Goal: Information Seeking & Learning: Learn about a topic

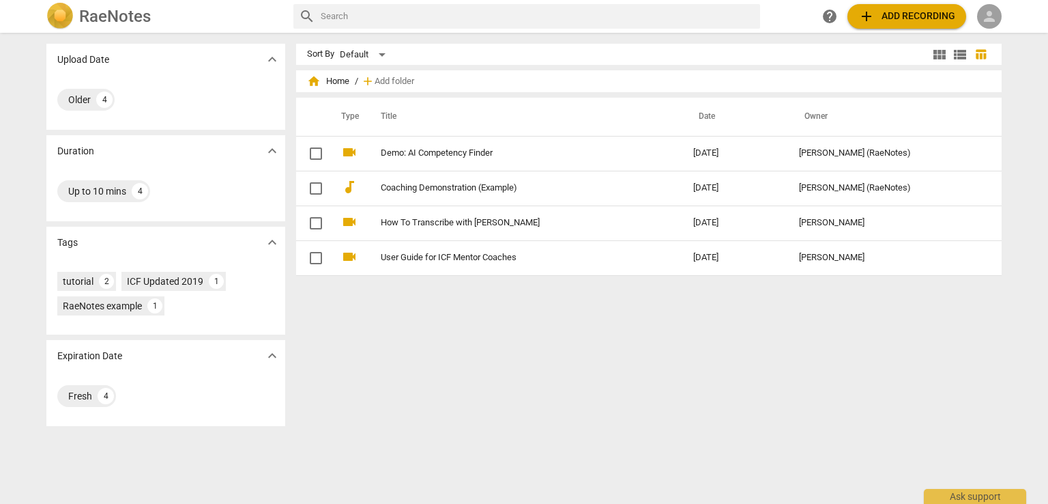
click at [1000, 15] on div "person" at bounding box center [989, 16] width 25 height 25
click at [1002, 38] on li "Login" at bounding box center [1001, 32] width 49 height 33
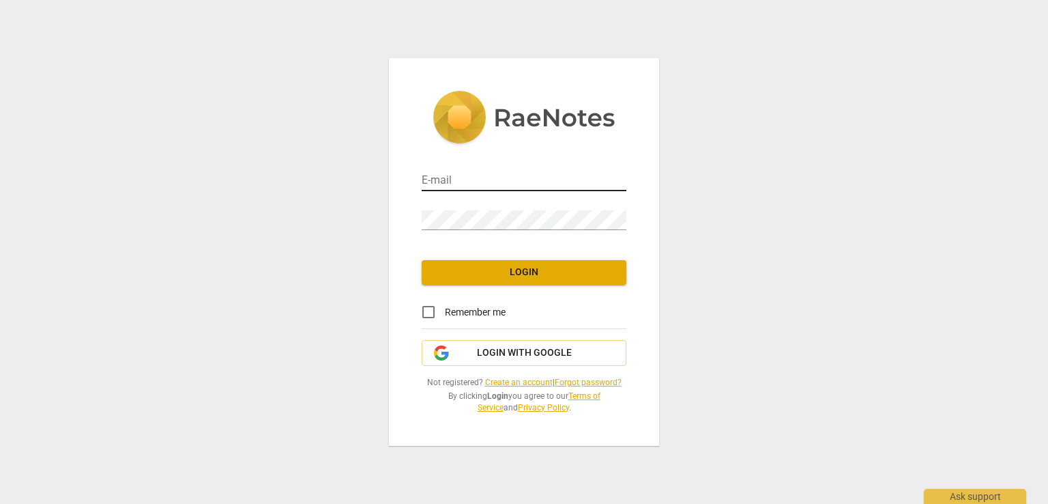
type input "kathleen@thinkkinetic.co.uk"
click at [508, 173] on input "kathleen@thinkkinetic.co.uk" at bounding box center [524, 181] width 205 height 20
click at [764, 184] on div "E-mail kathleen@thinkkinetic.co.uk Password Login Remember me Login with Google…" at bounding box center [524, 252] width 1048 height 504
click at [523, 274] on span "Login" at bounding box center [524, 272] width 183 height 14
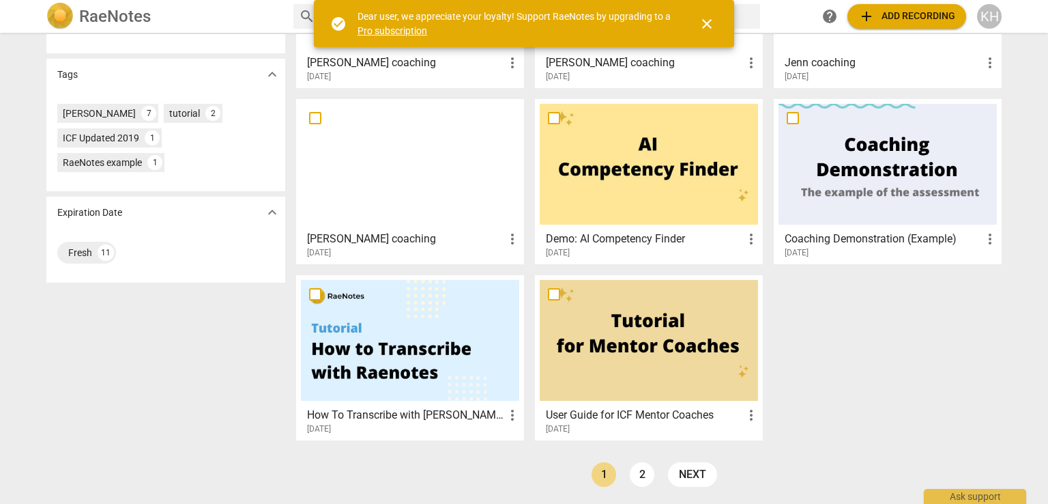
scroll to position [351, 0]
click at [983, 20] on div "KH" at bounding box center [989, 16] width 25 height 25
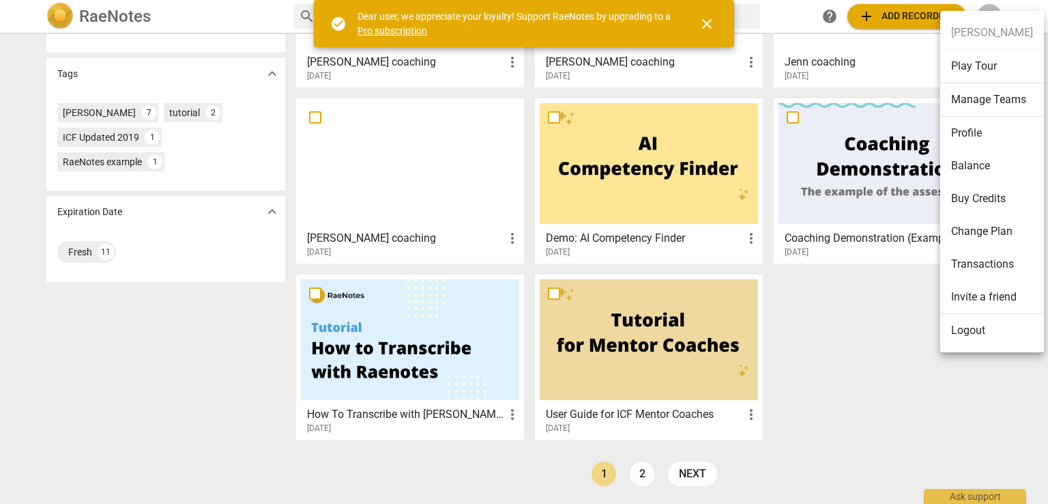
click at [958, 334] on li "Logout" at bounding box center [992, 330] width 104 height 33
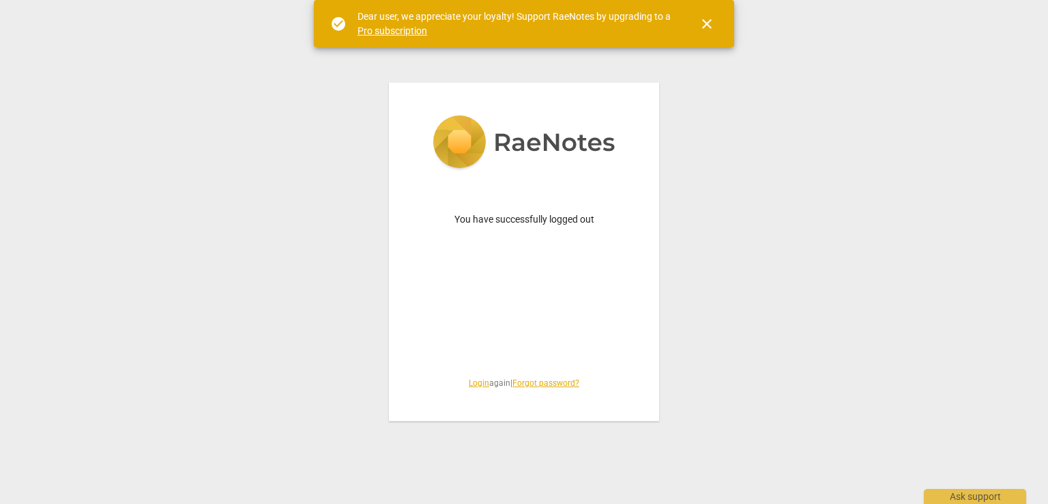
click at [478, 384] on link "Login" at bounding box center [479, 383] width 20 height 10
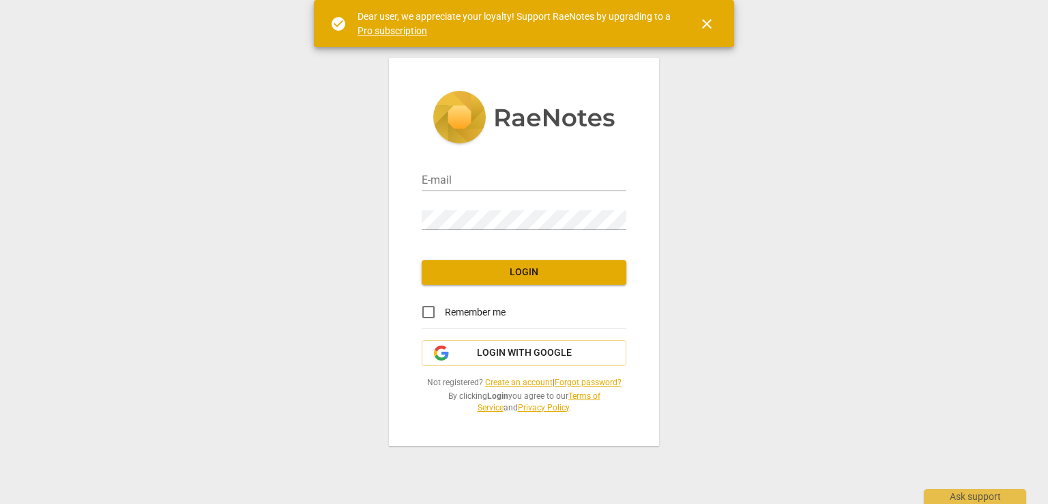
type input "kathleen@thinkkinetic.co.uk"
click at [505, 366] on div "E-mail kathleen@thinkkinetic.co.uk Password Login Remember me Login with Google…" at bounding box center [524, 252] width 270 height 388
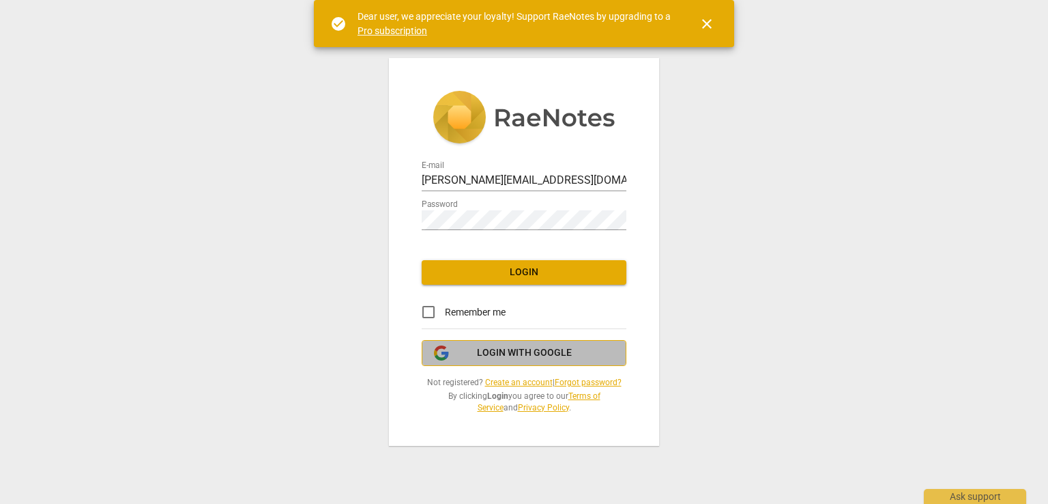
click at [511, 357] on span "Login with Google" at bounding box center [524, 353] width 95 height 14
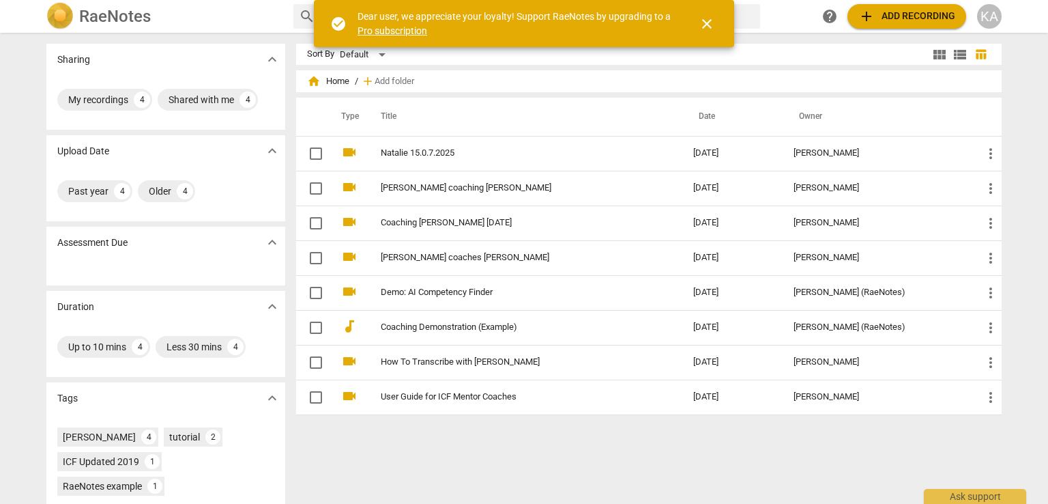
click at [476, 448] on div "Sort By Default view_module view_list table_chart home Home / add Add folder Ty…" at bounding box center [654, 268] width 717 height 449
click at [940, 55] on span "view_module" at bounding box center [939, 54] width 16 height 16
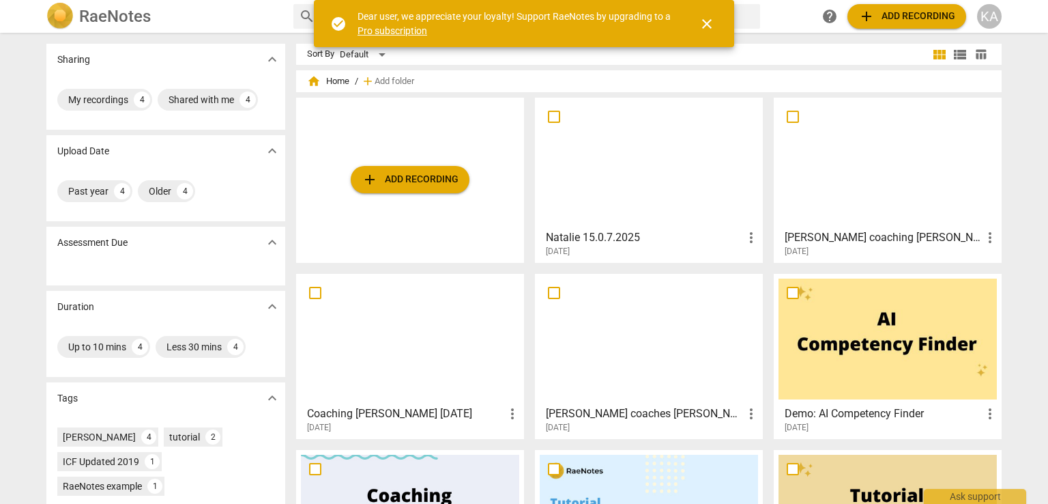
click at [653, 389] on div at bounding box center [649, 338] width 218 height 121
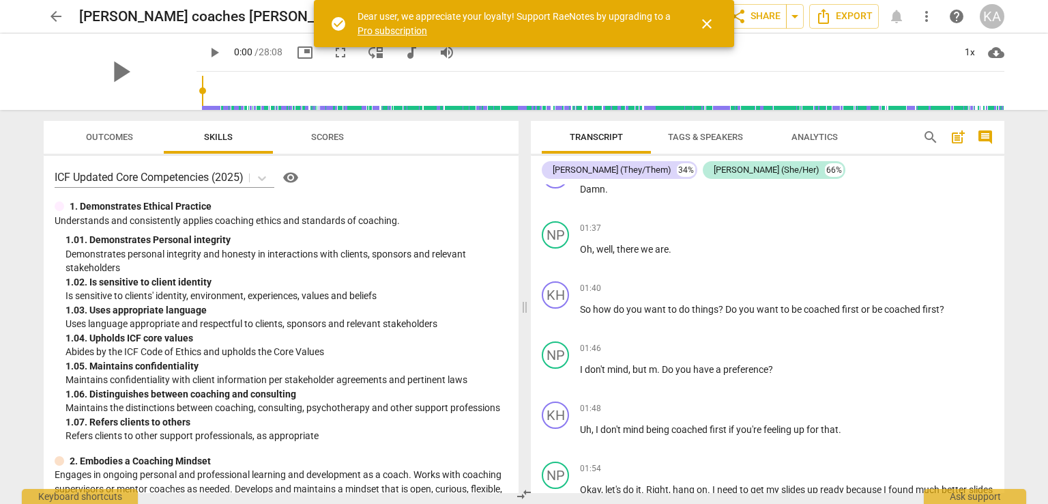
scroll to position [682, 0]
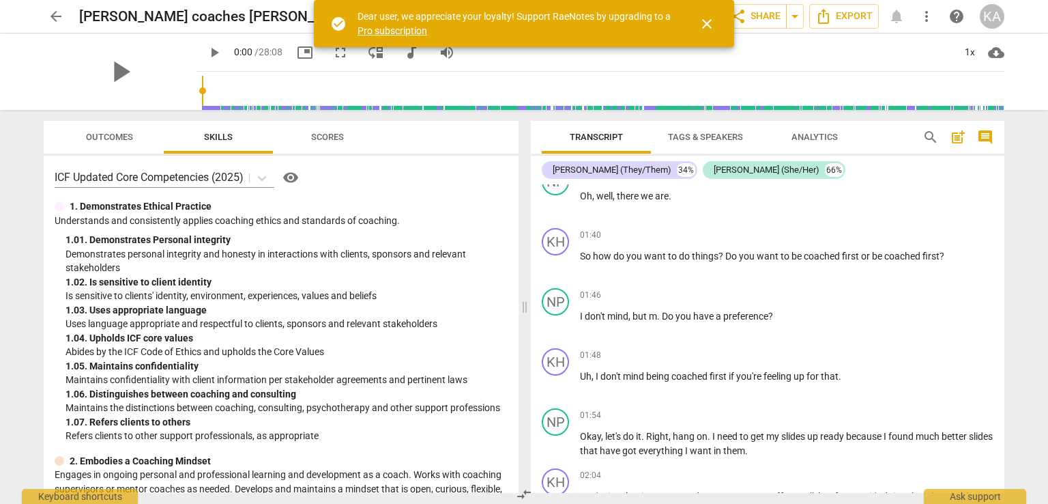
click at [61, 18] on span "arrow_back" at bounding box center [56, 16] width 16 height 16
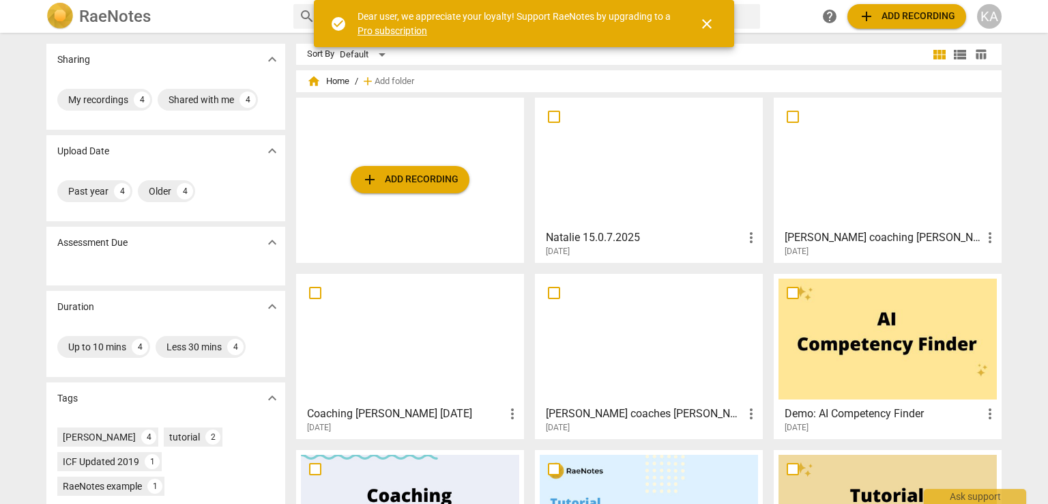
click at [606, 411] on h3 "[PERSON_NAME] coaches [PERSON_NAME]" at bounding box center [644, 413] width 197 height 16
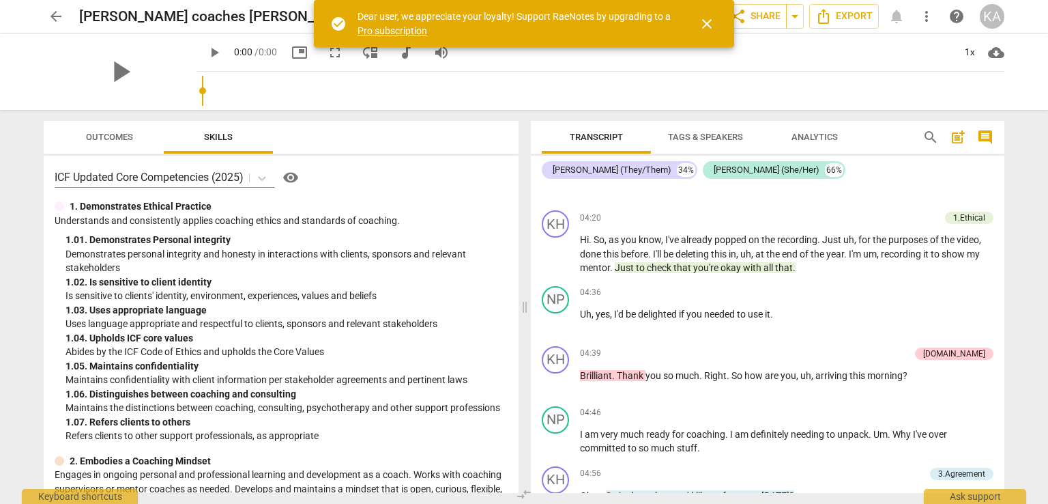
scroll to position [3207, 0]
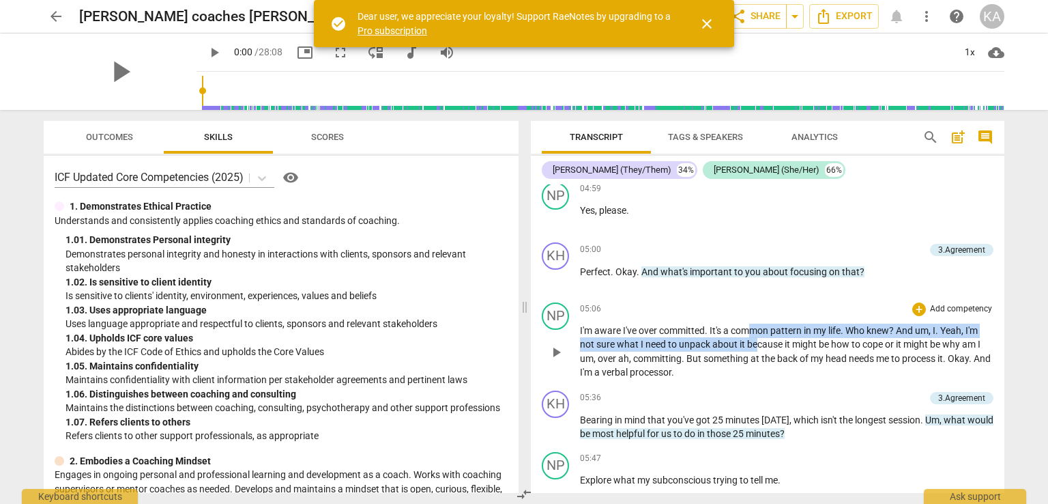
drag, startPoint x: 753, startPoint y: 315, endPoint x: 863, endPoint y: 326, distance: 109.7
click at [778, 340] on p "I'm aware I've over committed . It's a common pattern in my life . Who knew ? A…" at bounding box center [787, 351] width 414 height 56
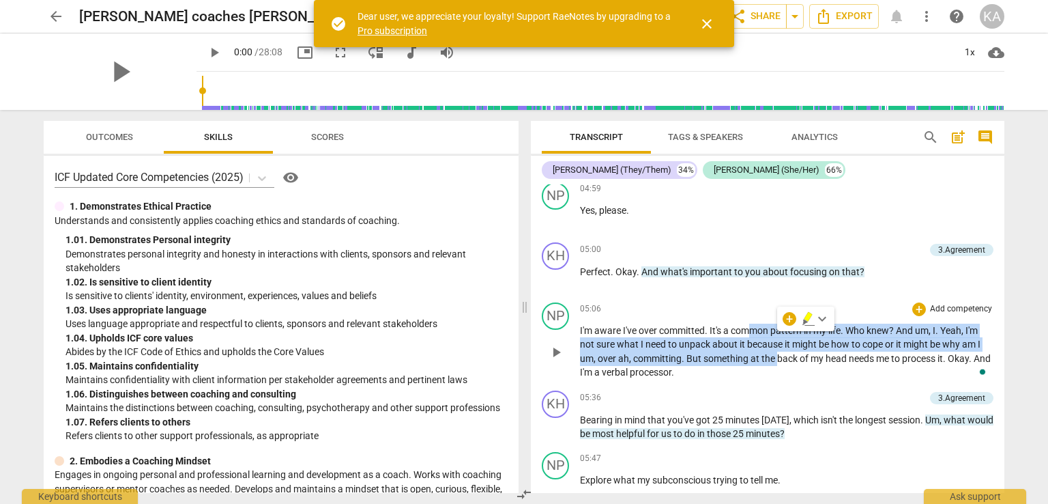
click at [903, 353] on span "process" at bounding box center [919, 358] width 35 height 11
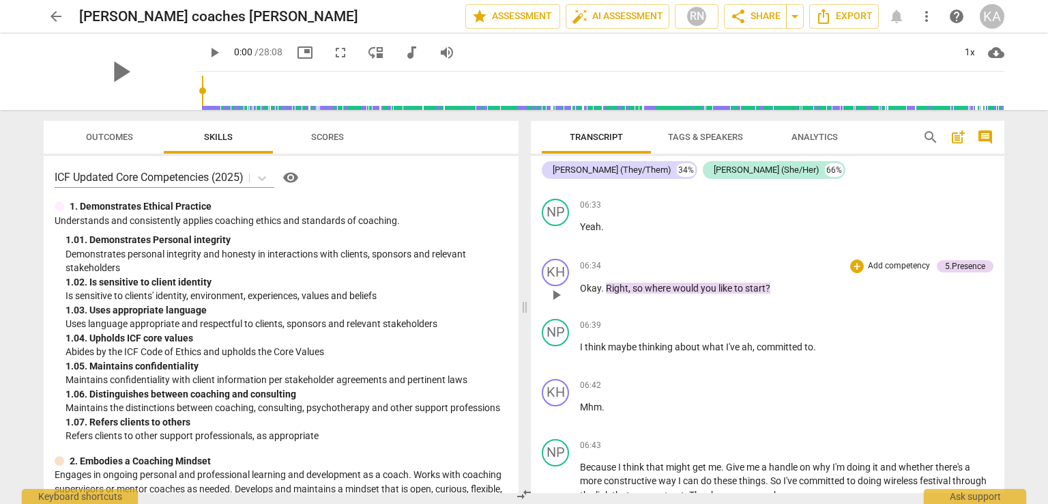
scroll to position [3969, 0]
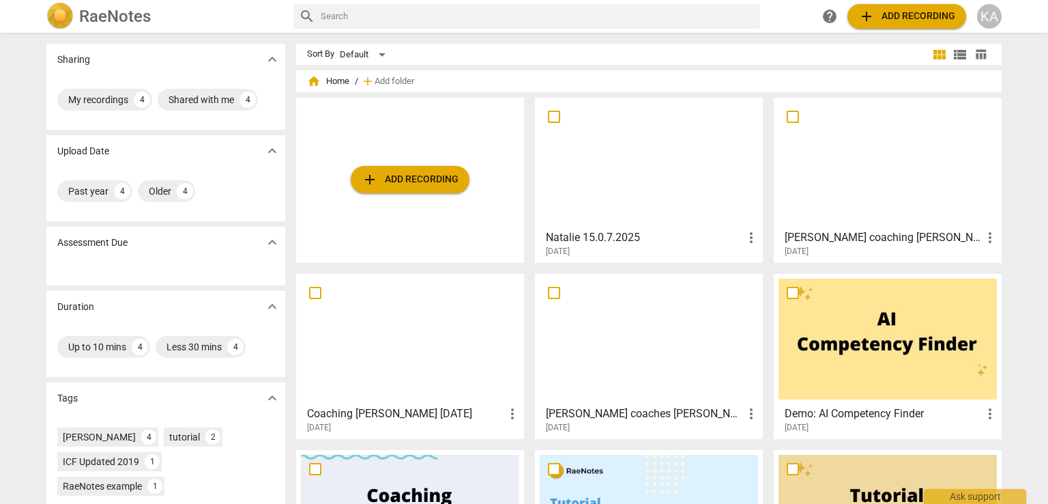
click at [397, 412] on h3 "Coaching [PERSON_NAME] [DATE]" at bounding box center [405, 413] width 197 height 16
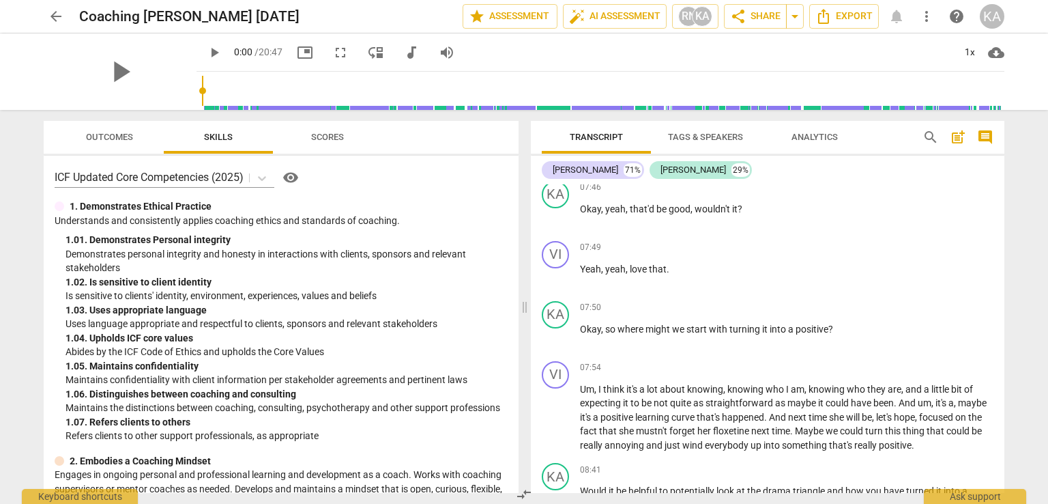
scroll to position [2798, 0]
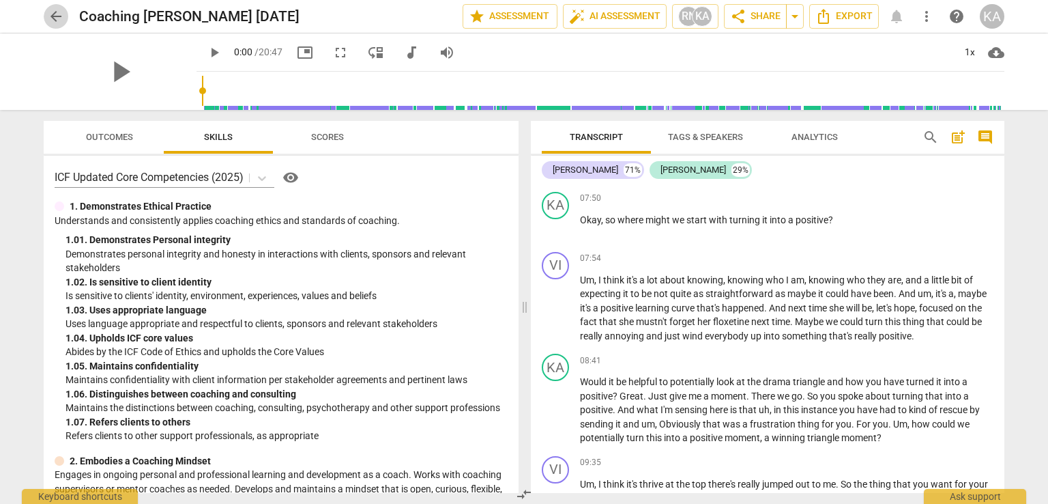
click at [49, 14] on span "arrow_back" at bounding box center [56, 16] width 16 height 16
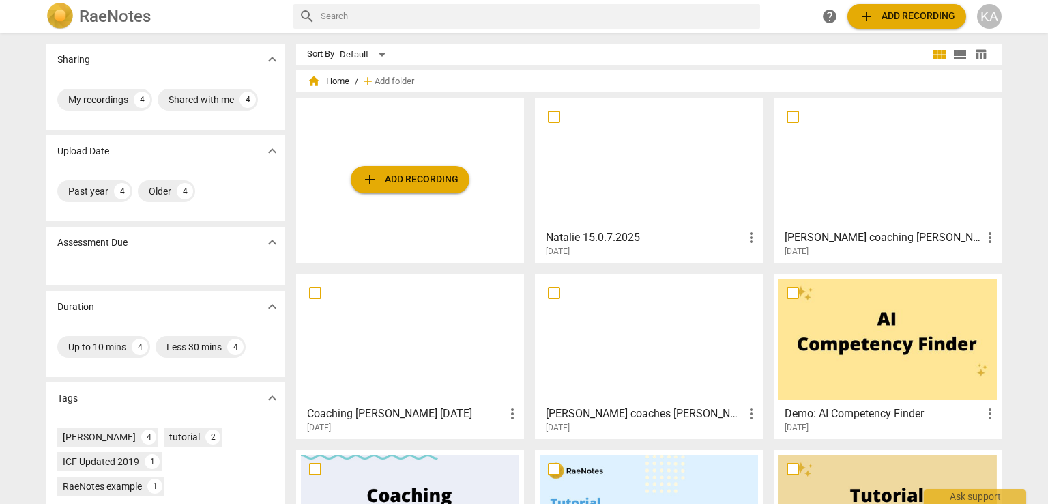
click at [888, 235] on h3 "[PERSON_NAME] coaching [PERSON_NAME]" at bounding box center [883, 237] width 197 height 16
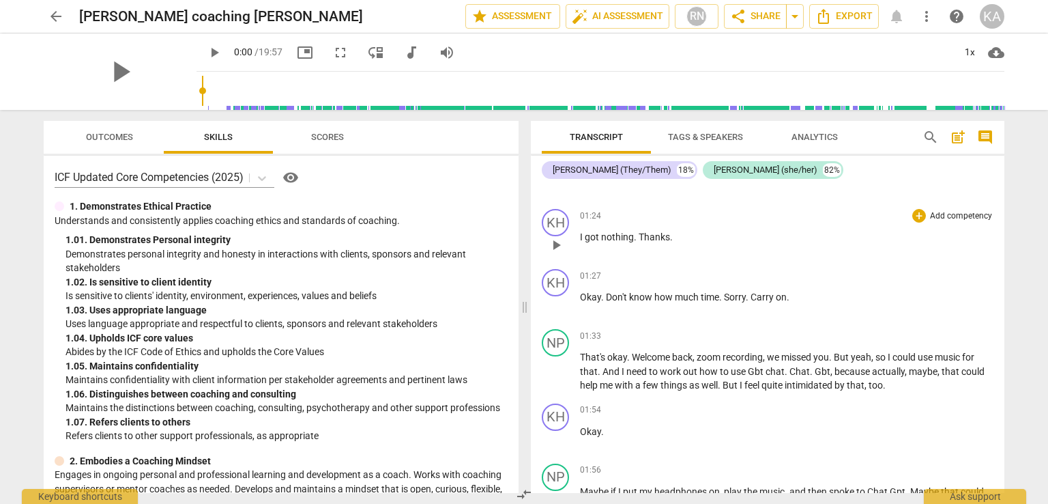
scroll to position [546, 0]
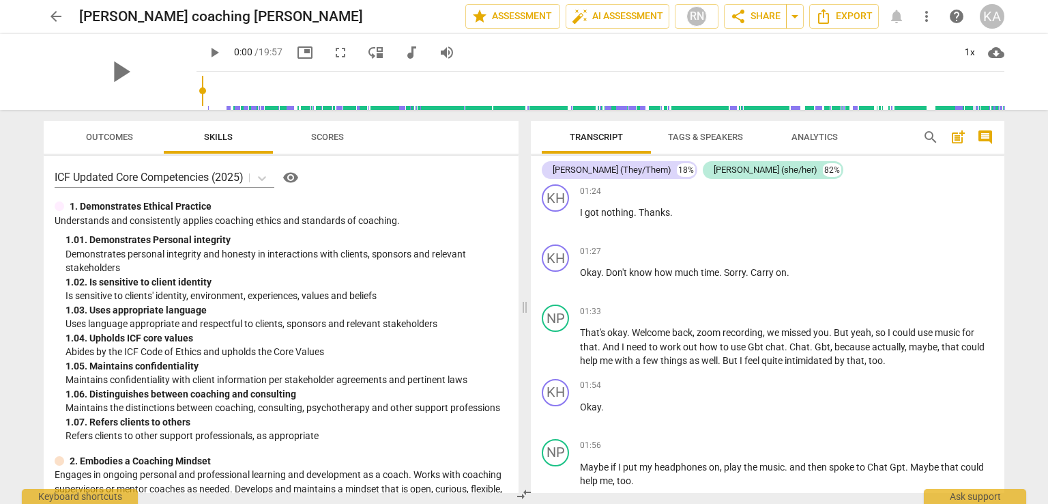
click at [58, 12] on span "arrow_back" at bounding box center [56, 16] width 16 height 16
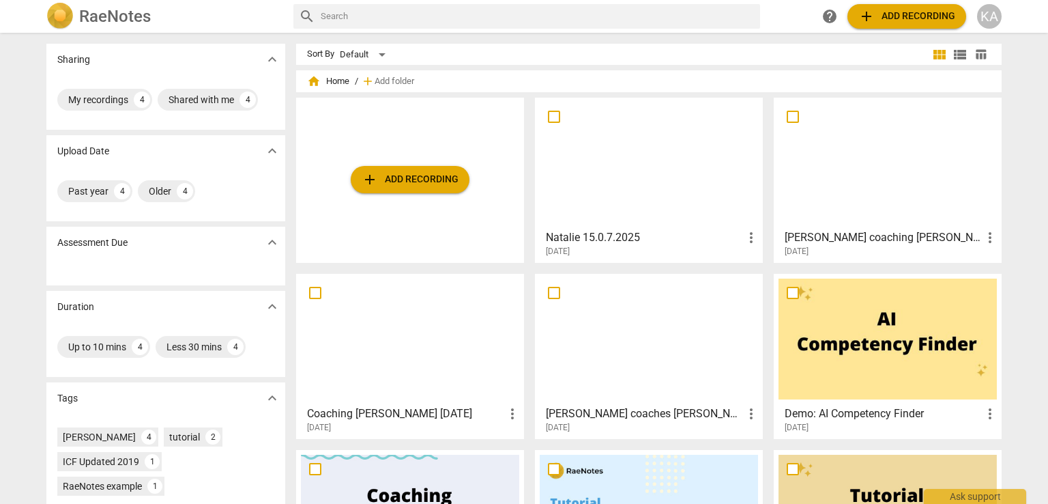
click at [620, 244] on h3 "Natalie 15.0.7.2025" at bounding box center [644, 237] width 197 height 16
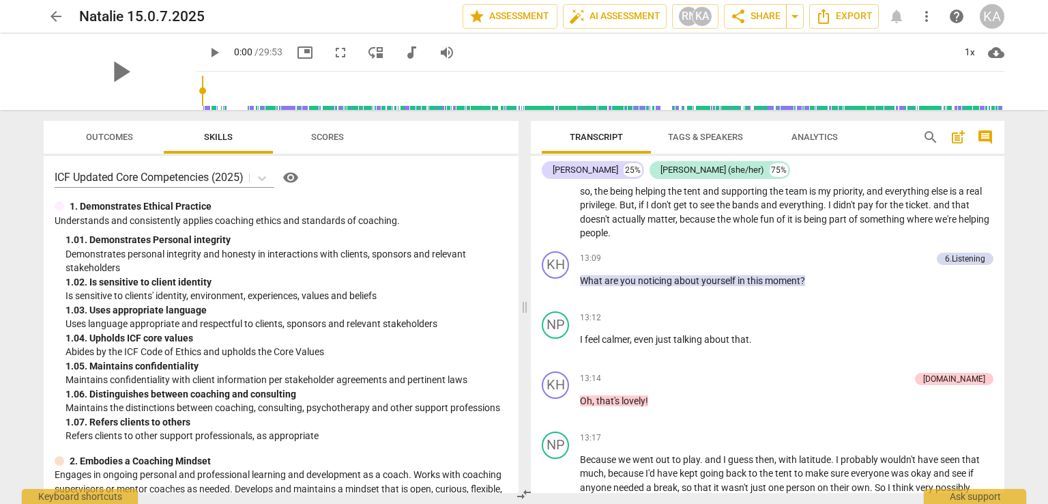
scroll to position [6346, 0]
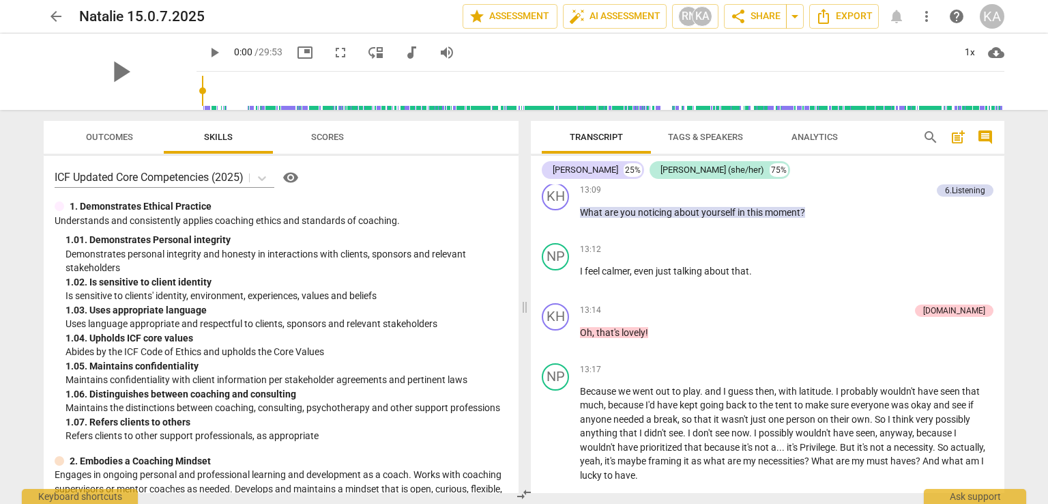
click at [46, 14] on span "arrow_back" at bounding box center [56, 16] width 25 height 16
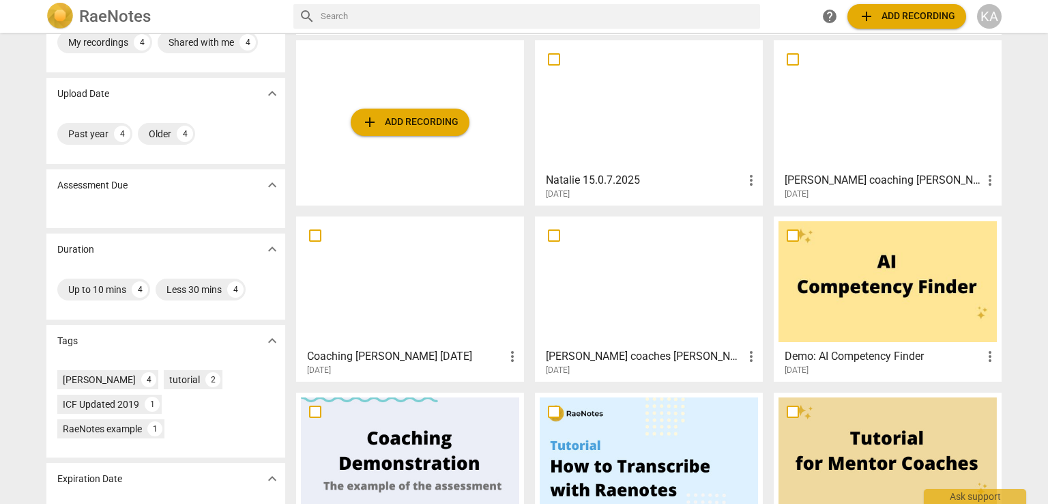
scroll to position [122, 0]
